Goal: Check status: Check status

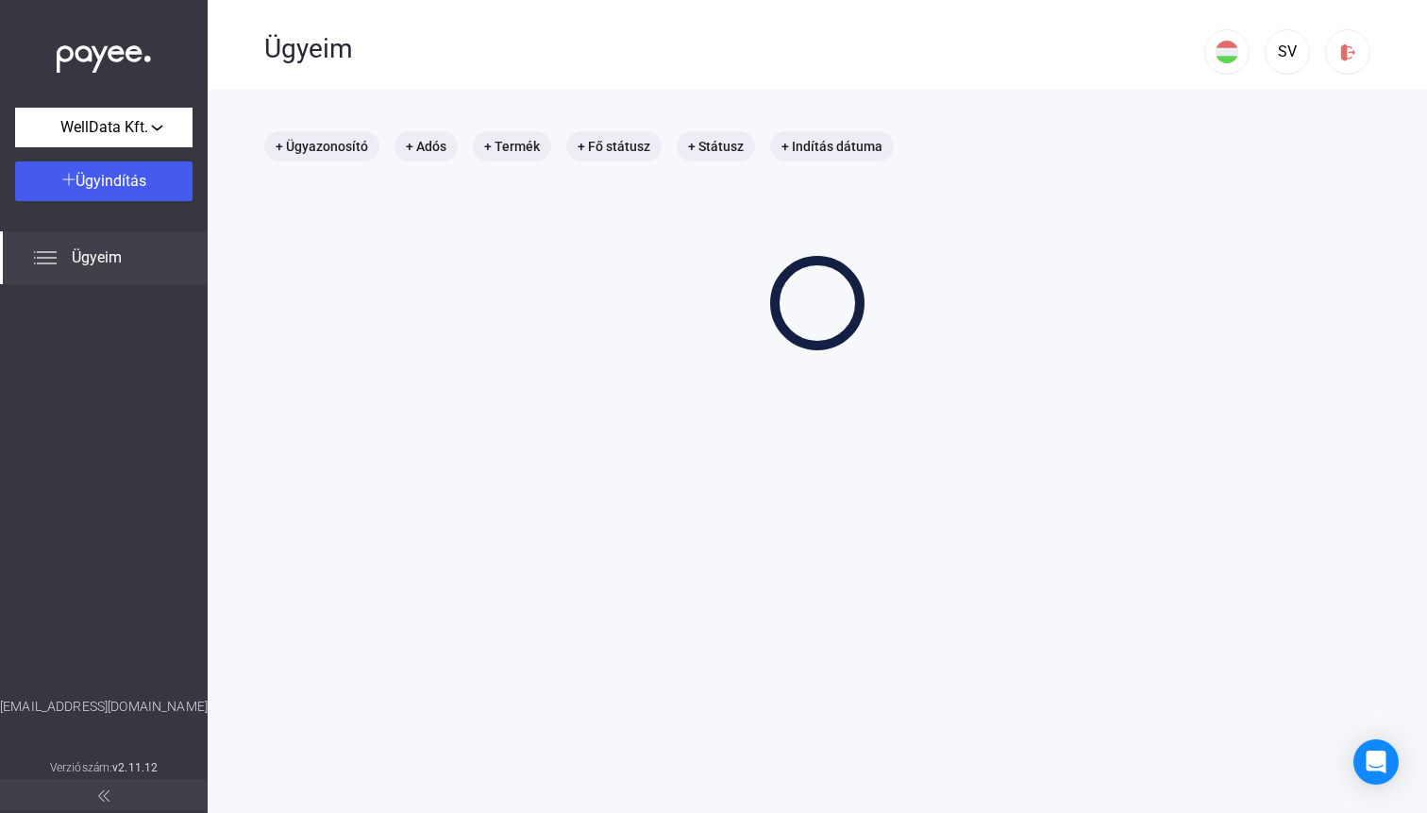
click at [670, 172] on div "+ Ügyazonosító + Adós + Termék + Fő státusz + Státusz + Indítás dátuma" at bounding box center [817, 240] width 1106 height 219
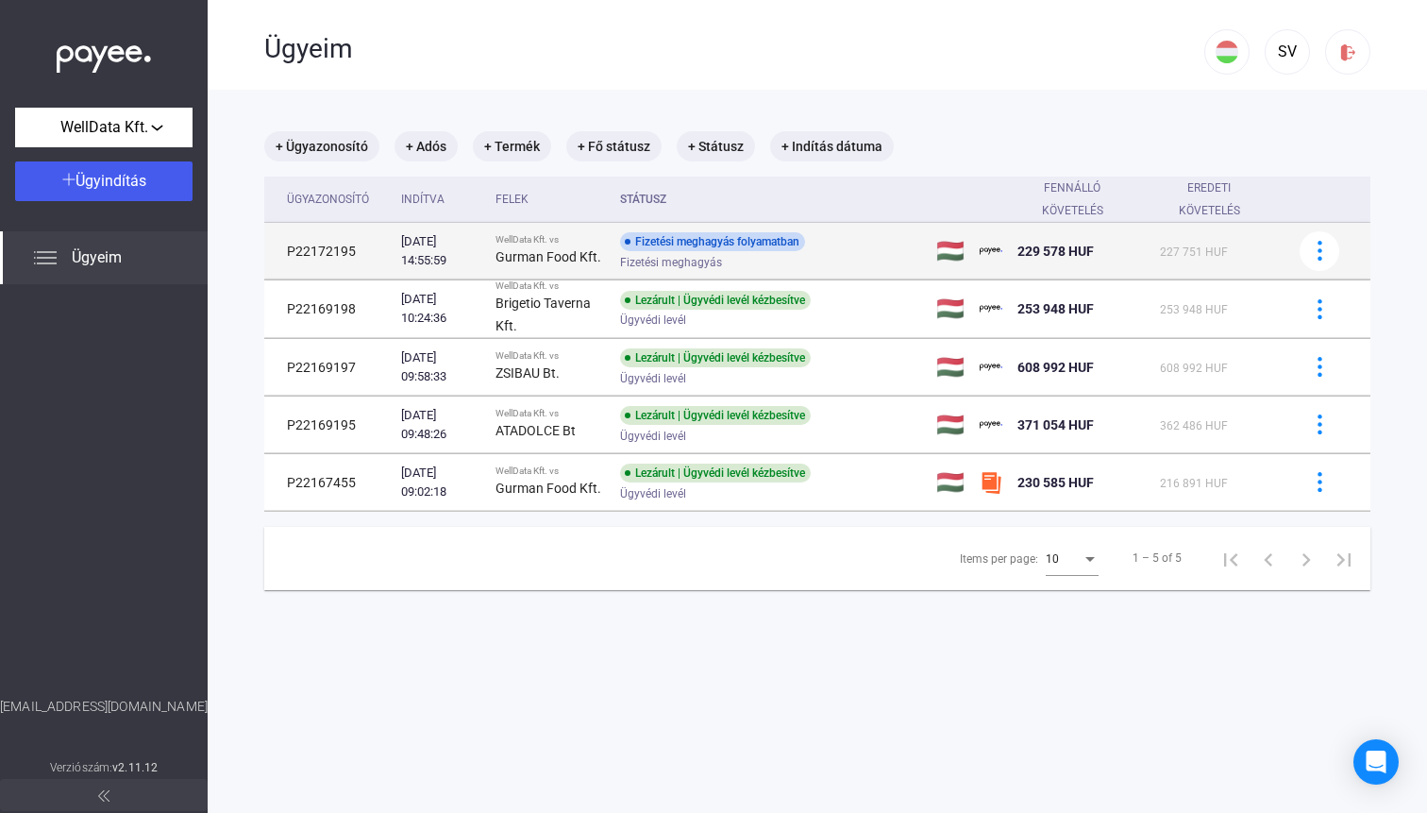
click at [732, 247] on div "Fizetési meghagyás folyamatban" at bounding box center [712, 241] width 185 height 19
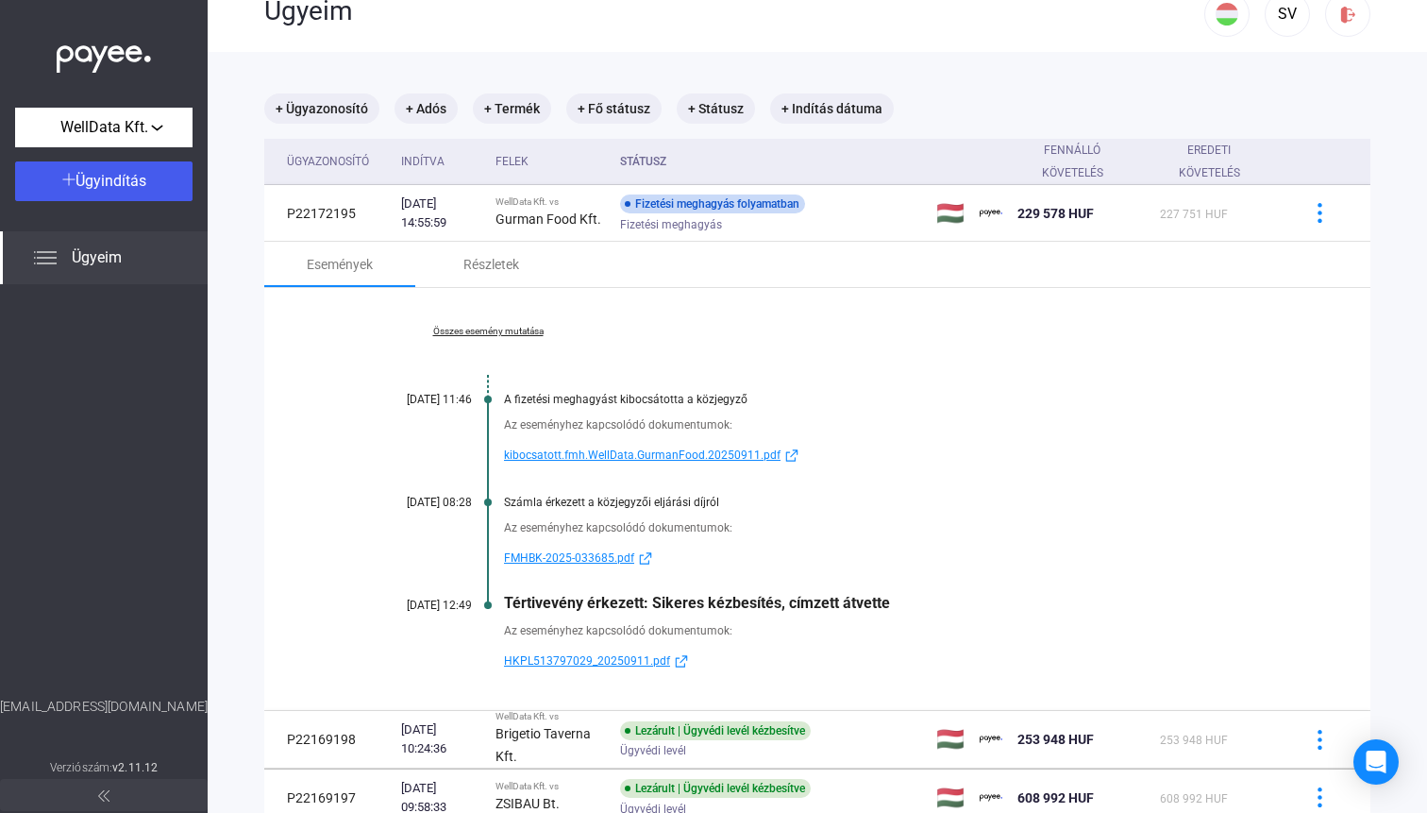
scroll to position [37, 0]
click at [626, 458] on span "kibocsatott.fmh.WellData.GurmanFood.20250911.pdf" at bounding box center [642, 456] width 277 height 23
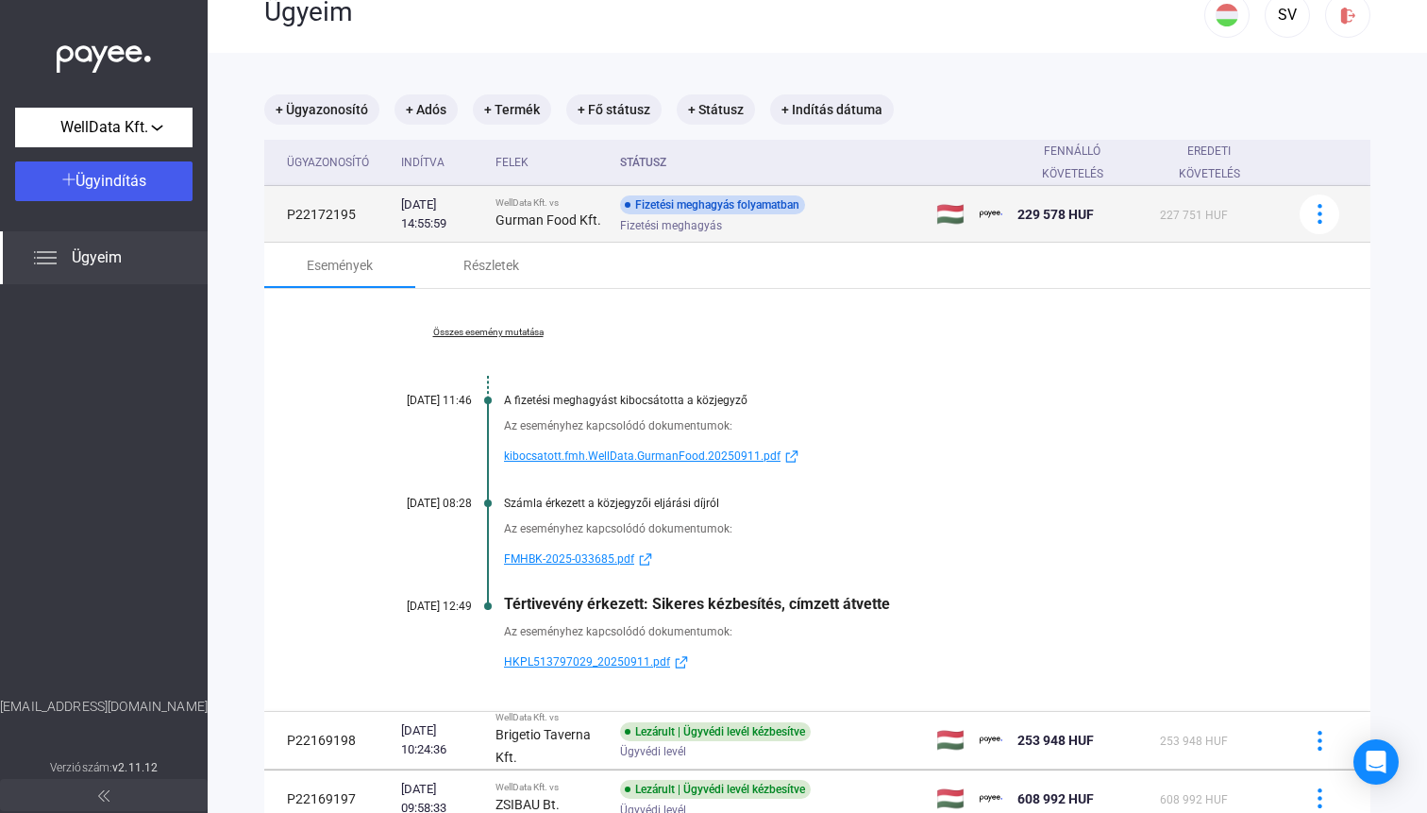
click at [891, 211] on div "Fizetési meghagyás folyamatban Fizetési meghagyás" at bounding box center [770, 213] width 301 height 37
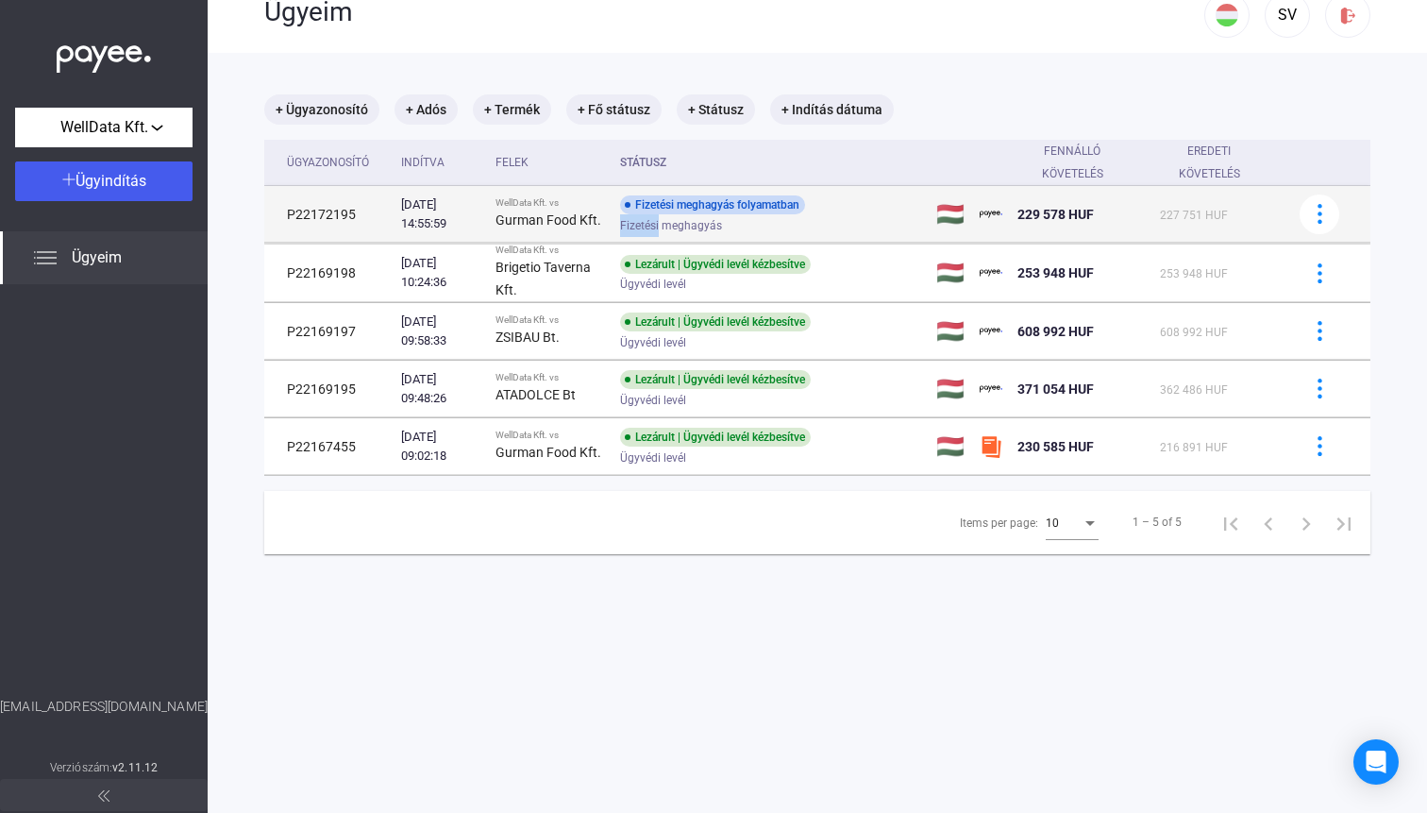
click at [891, 211] on div "Fizetési meghagyás folyamatban Fizetési meghagyás" at bounding box center [770, 213] width 301 height 37
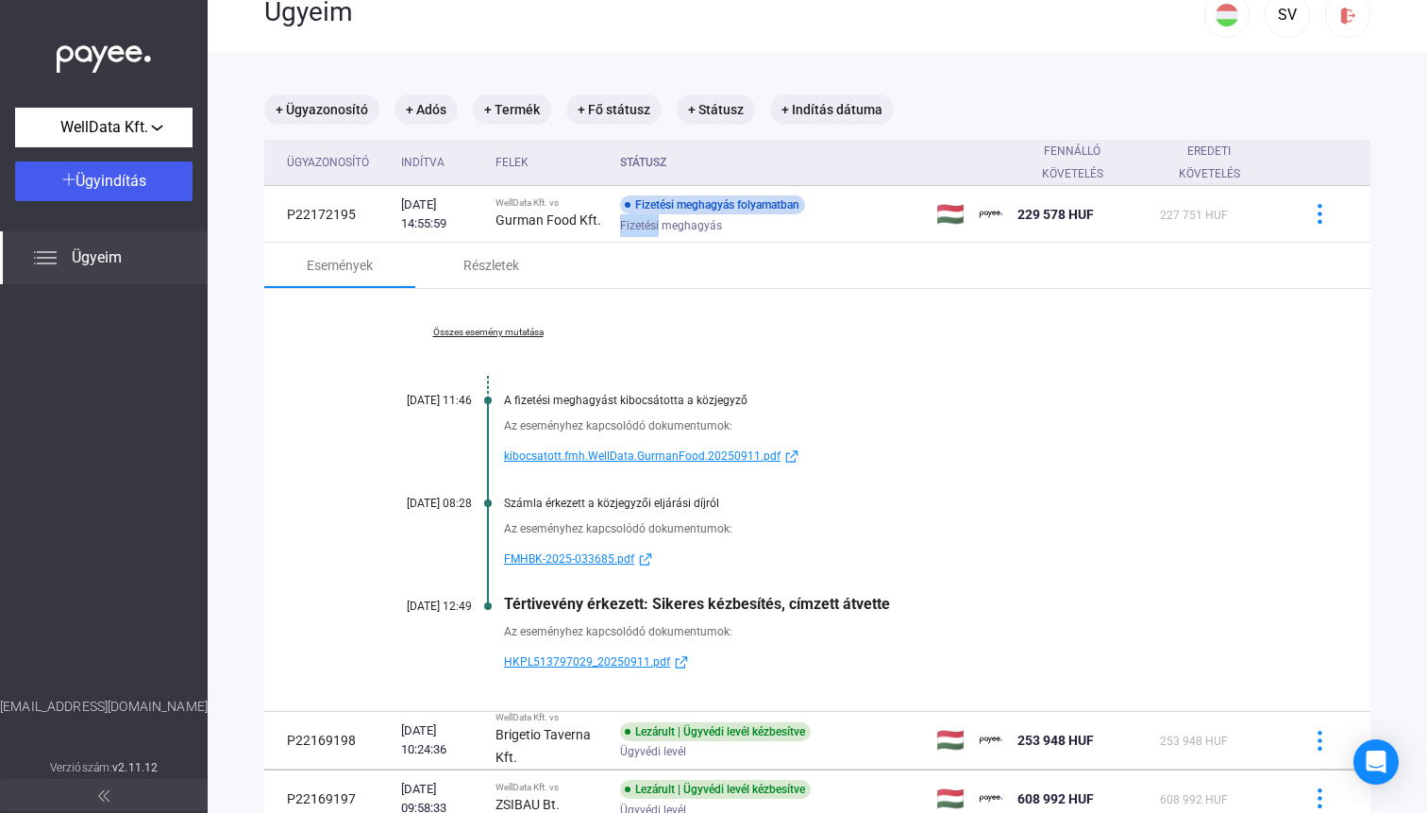
click at [574, 657] on span "HKPL513797029_20250911.pdf" at bounding box center [587, 661] width 166 height 23
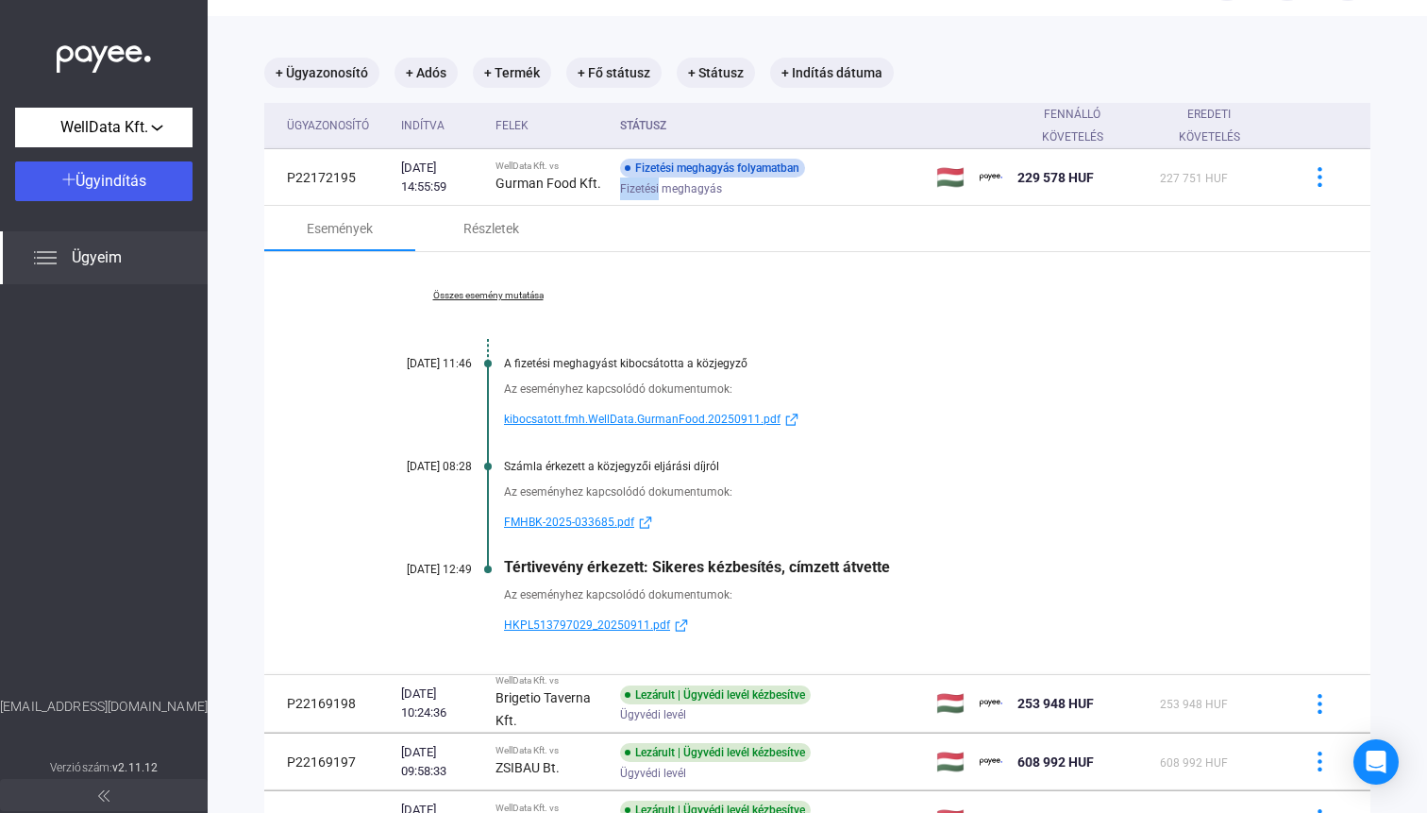
scroll to position [0, 0]
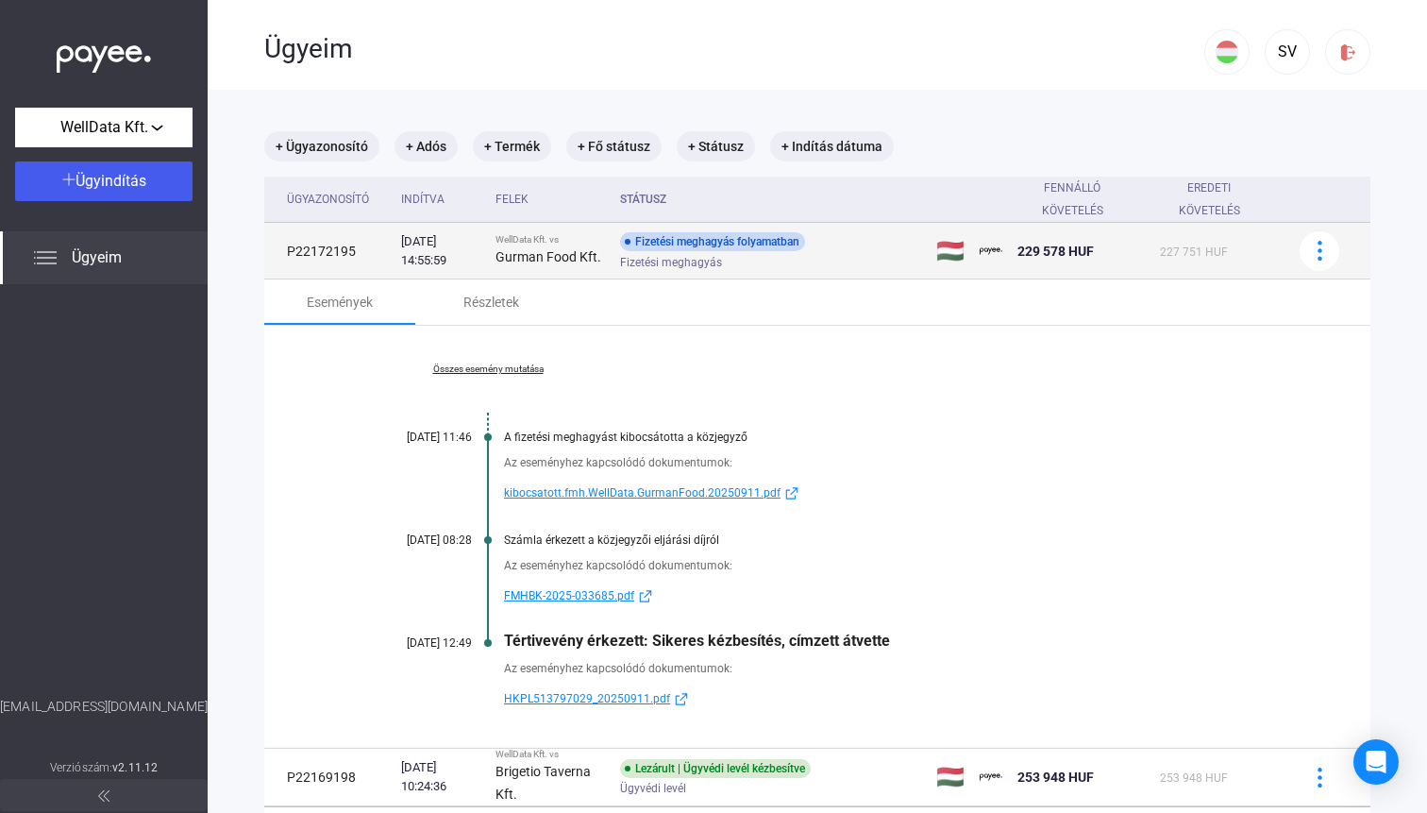
click at [742, 223] on td "Fizetési meghagyás folyamatban Fizetési meghagyás" at bounding box center [771, 251] width 316 height 57
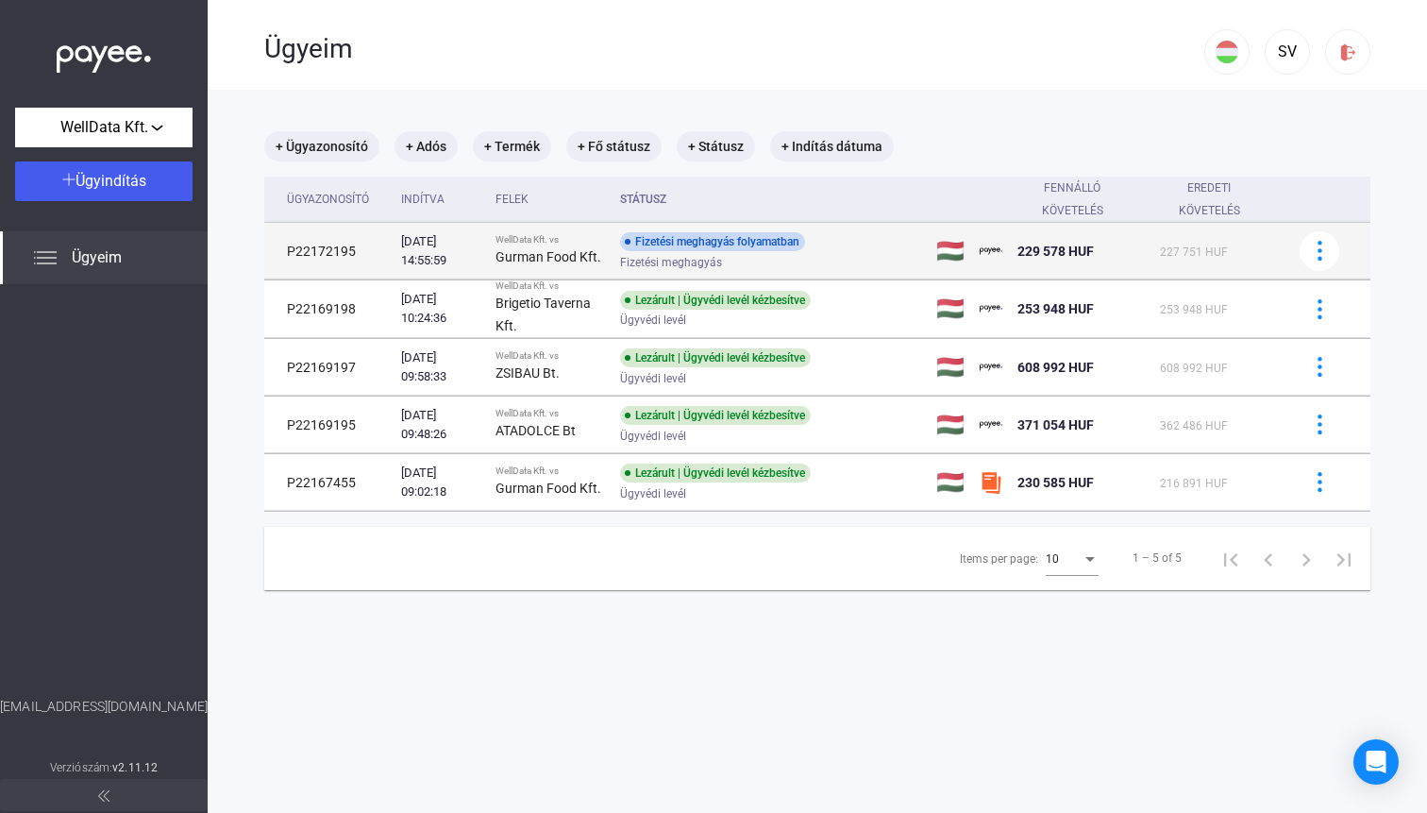
click at [741, 233] on div "Fizetési meghagyás folyamatban" at bounding box center [712, 241] width 185 height 19
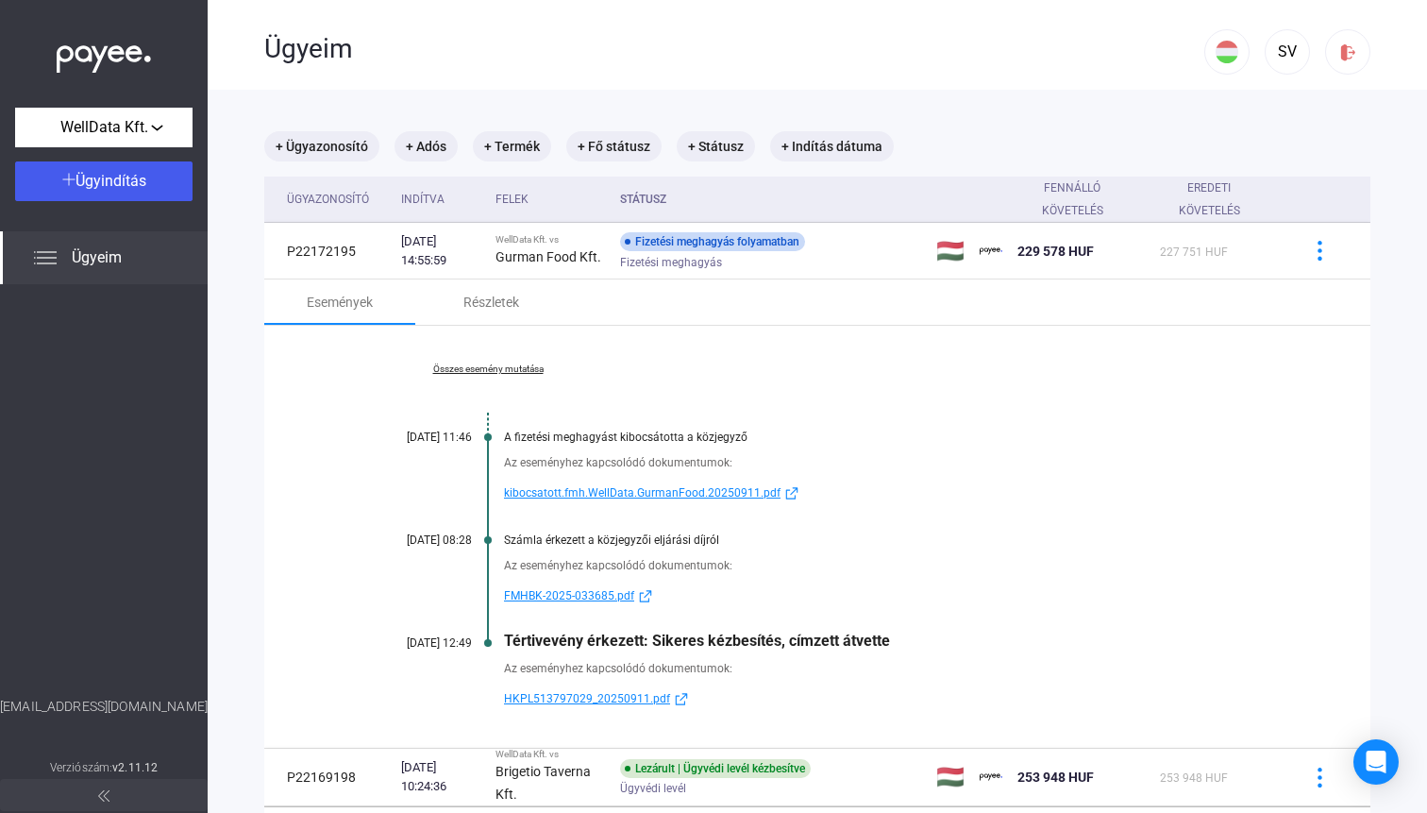
click at [458, 337] on div "Összes esemény mutatása [DATE] 11:46 A fizetési meghagyást kibocsátotta a közje…" at bounding box center [817, 537] width 1106 height 422
click at [476, 314] on div "Részletek" at bounding box center [490, 301] width 151 height 45
